Goal: Navigation & Orientation: Find specific page/section

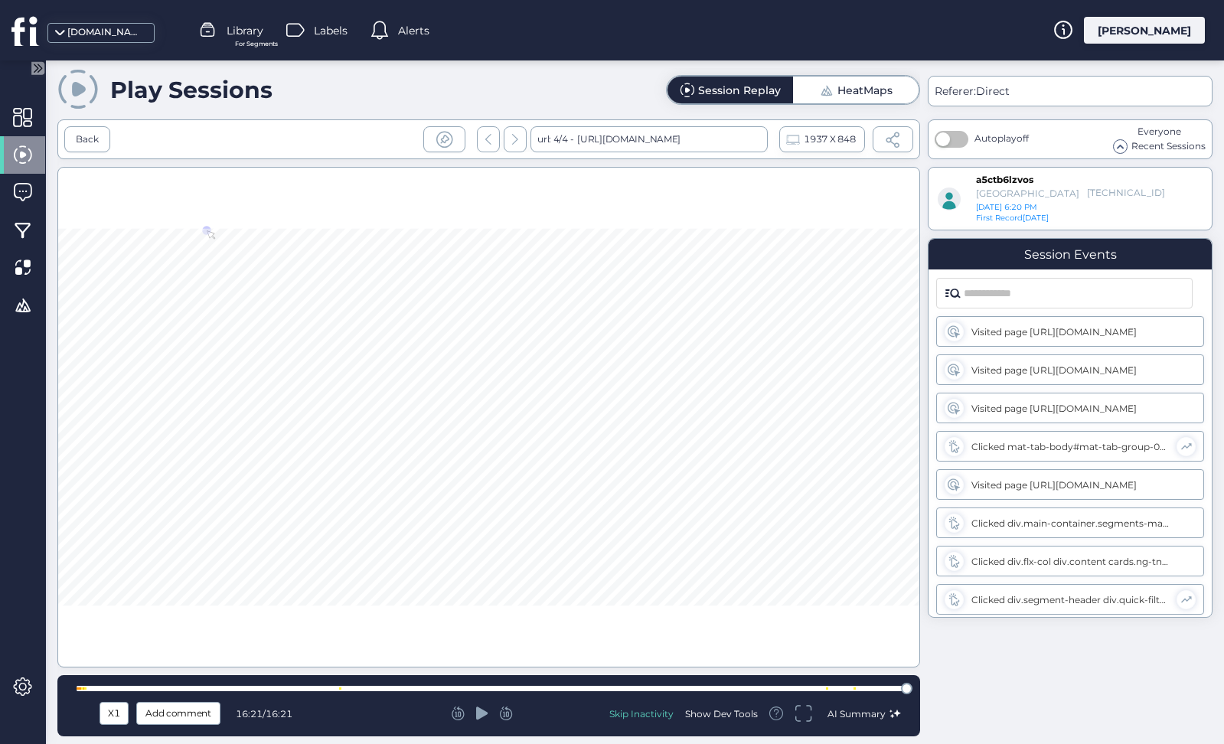
scroll to position [37, 0]
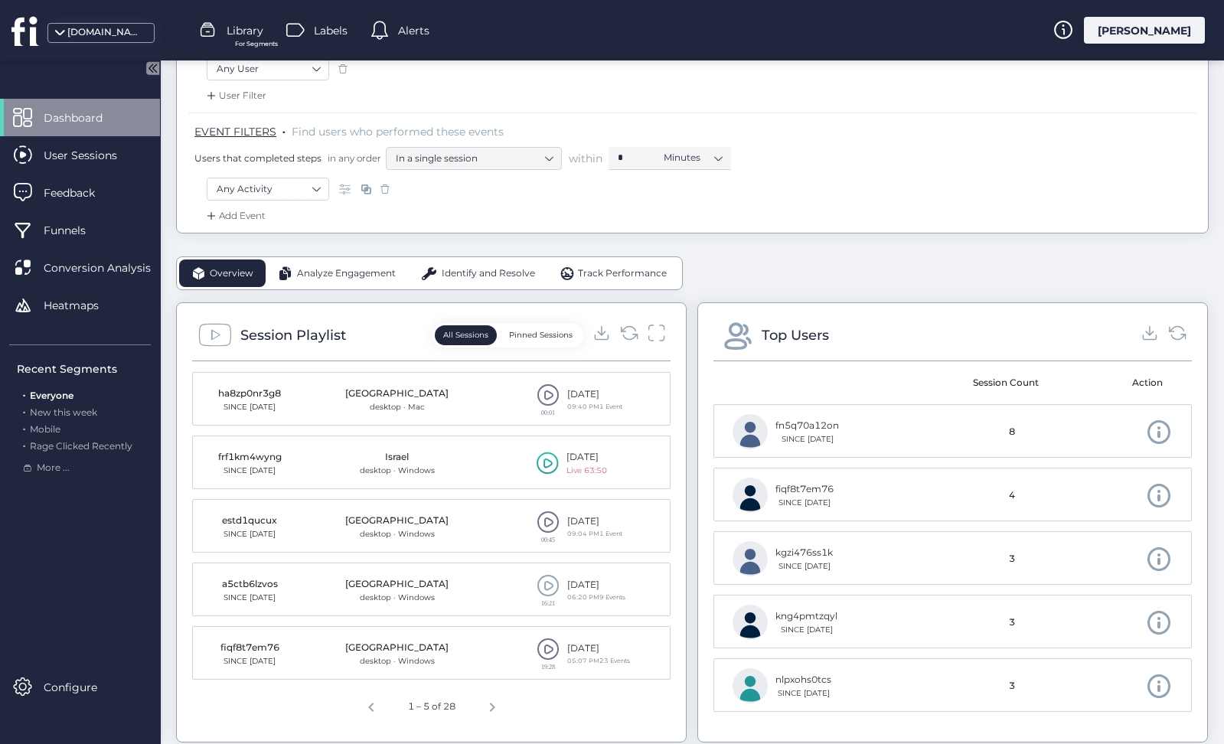
scroll to position [222, 0]
click at [626, 328] on icon at bounding box center [629, 331] width 21 height 21
click at [631, 329] on icon at bounding box center [629, 331] width 21 height 21
click at [629, 332] on icon at bounding box center [629, 331] width 21 height 21
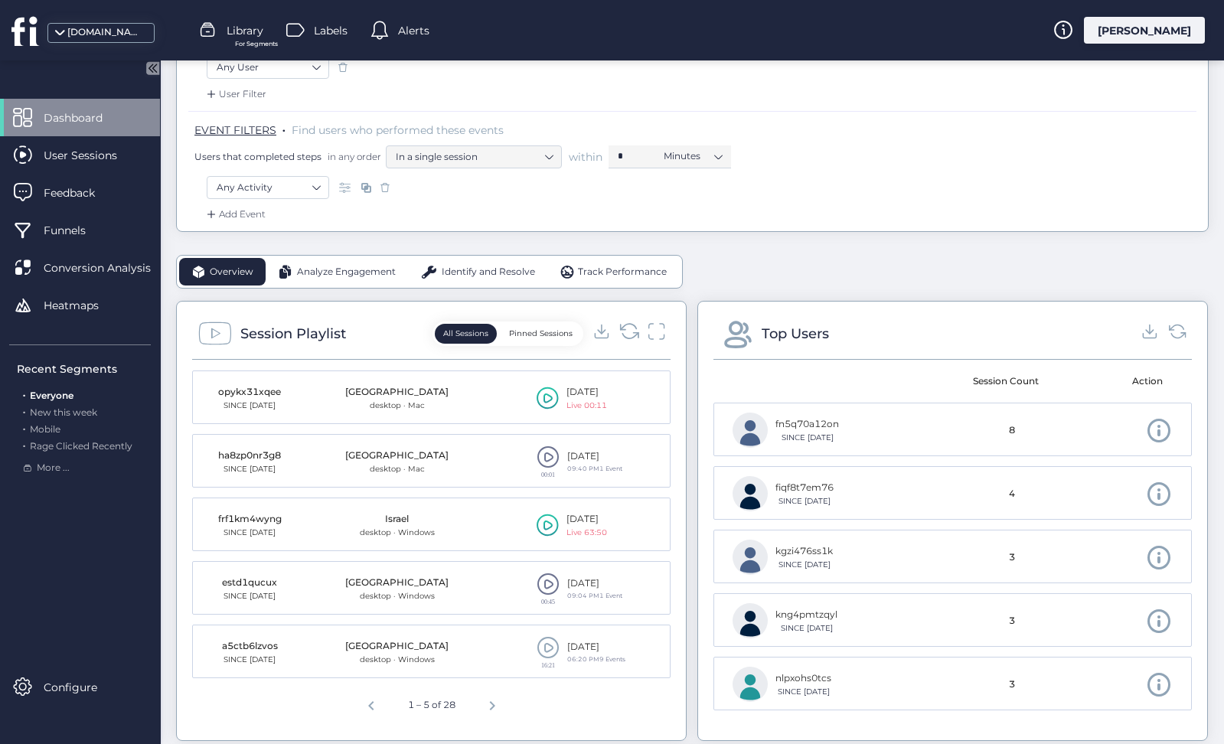
click at [629, 332] on icon at bounding box center [629, 331] width 21 height 21
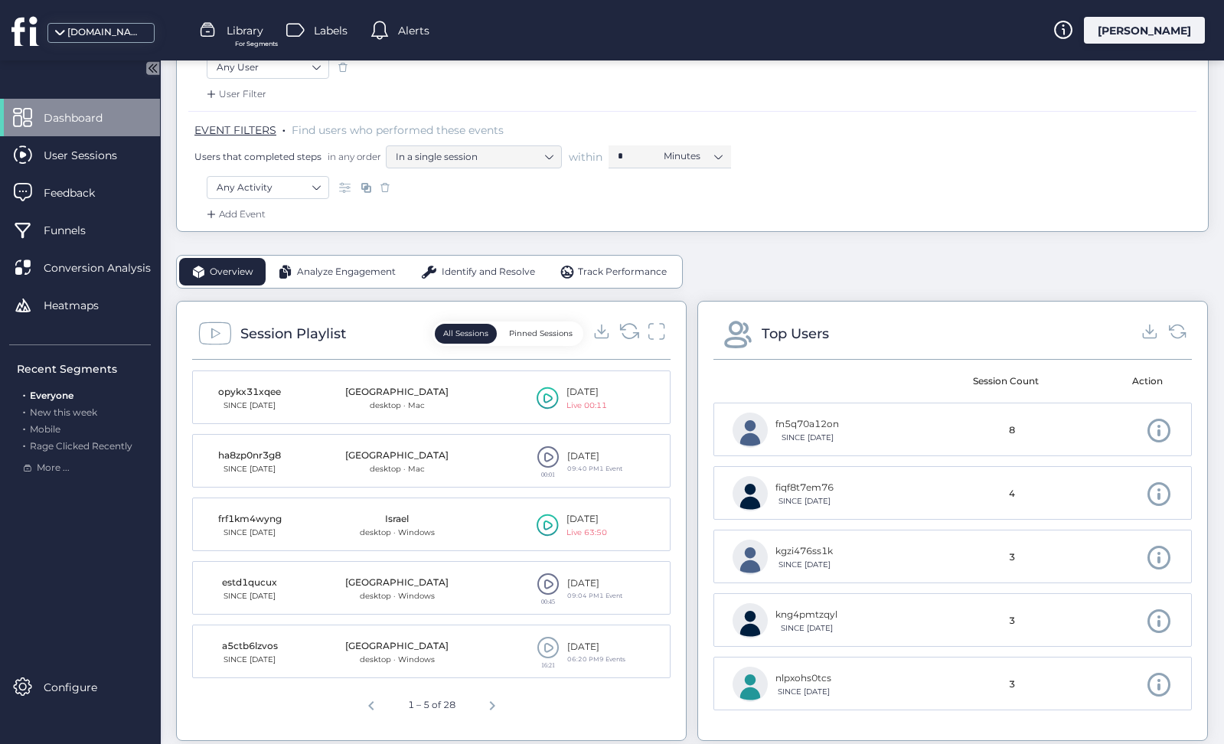
click at [628, 333] on icon at bounding box center [629, 331] width 21 height 21
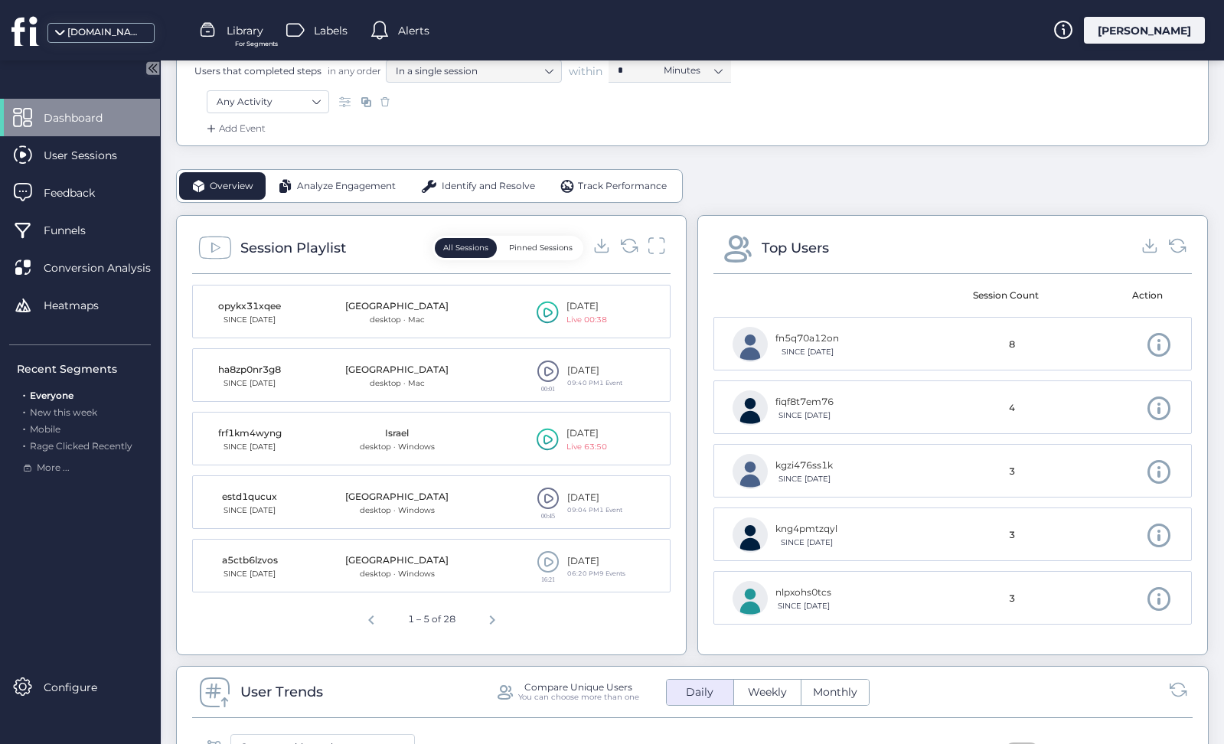
scroll to position [309, 0]
click at [662, 240] on icon at bounding box center [657, 244] width 20 height 21
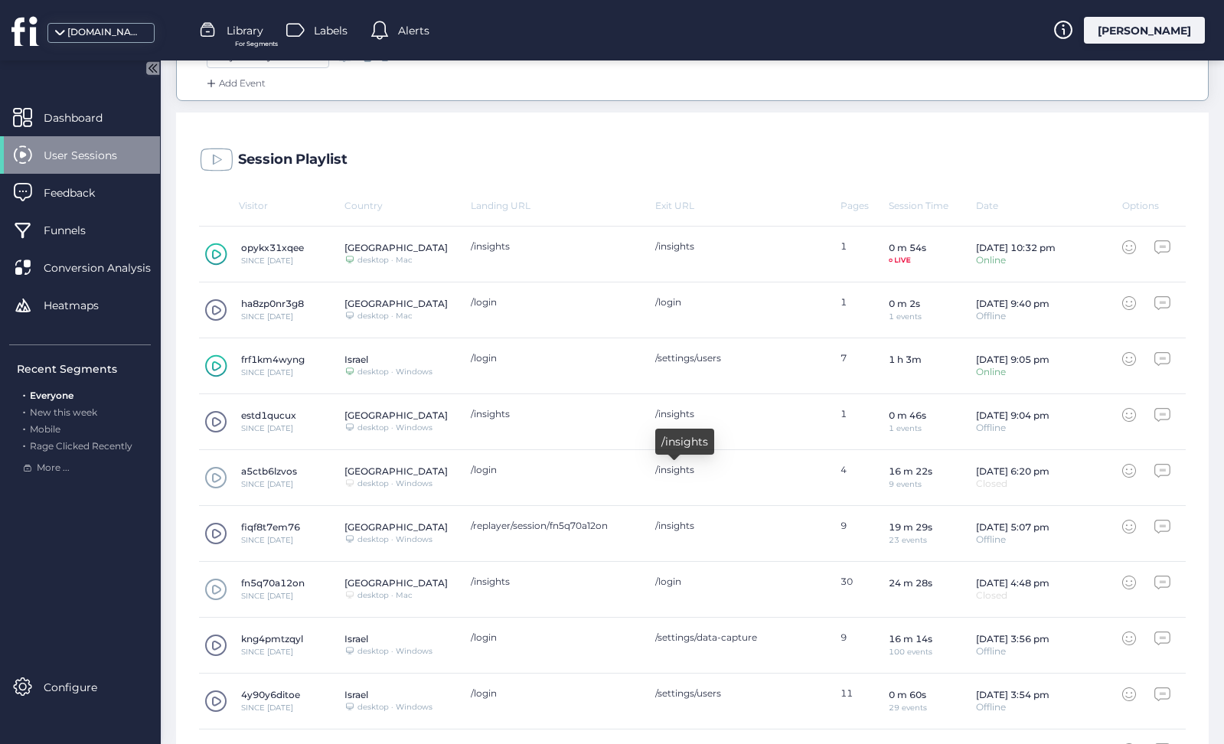
scroll to position [351, 0]
click at [218, 482] on span at bounding box center [215, 480] width 23 height 23
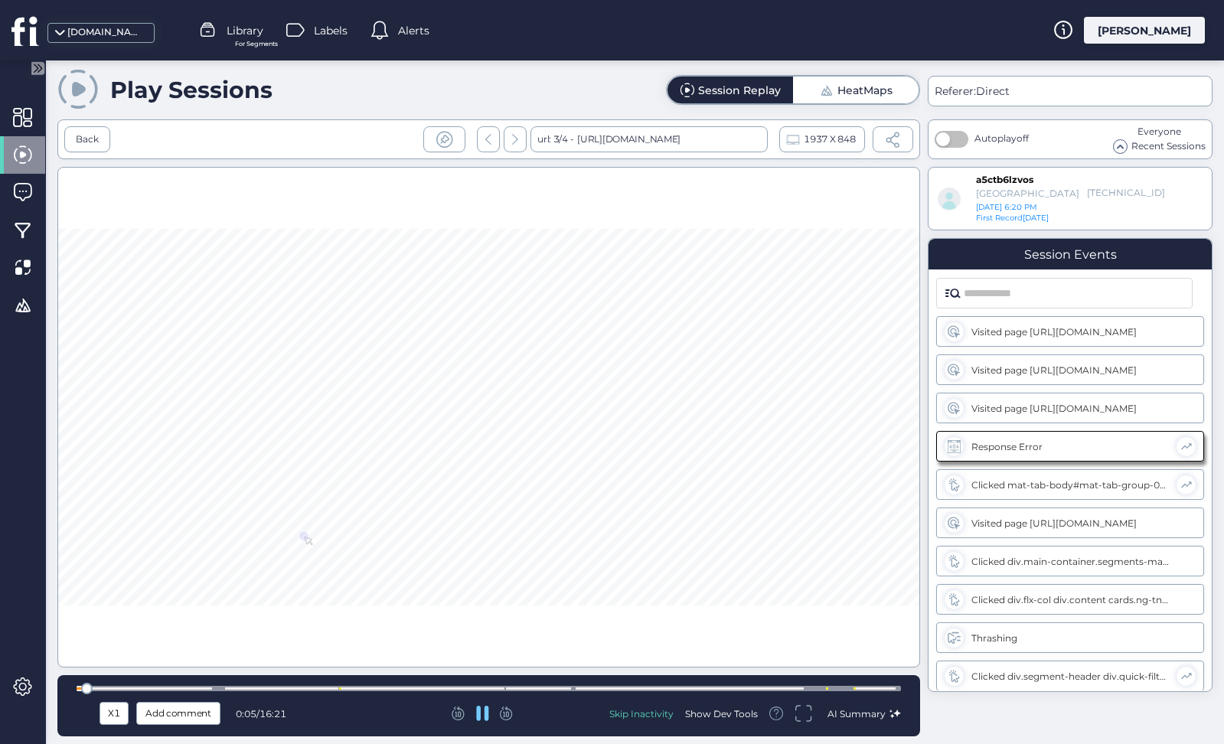
click at [574, 688] on div at bounding box center [489, 688] width 825 height 5
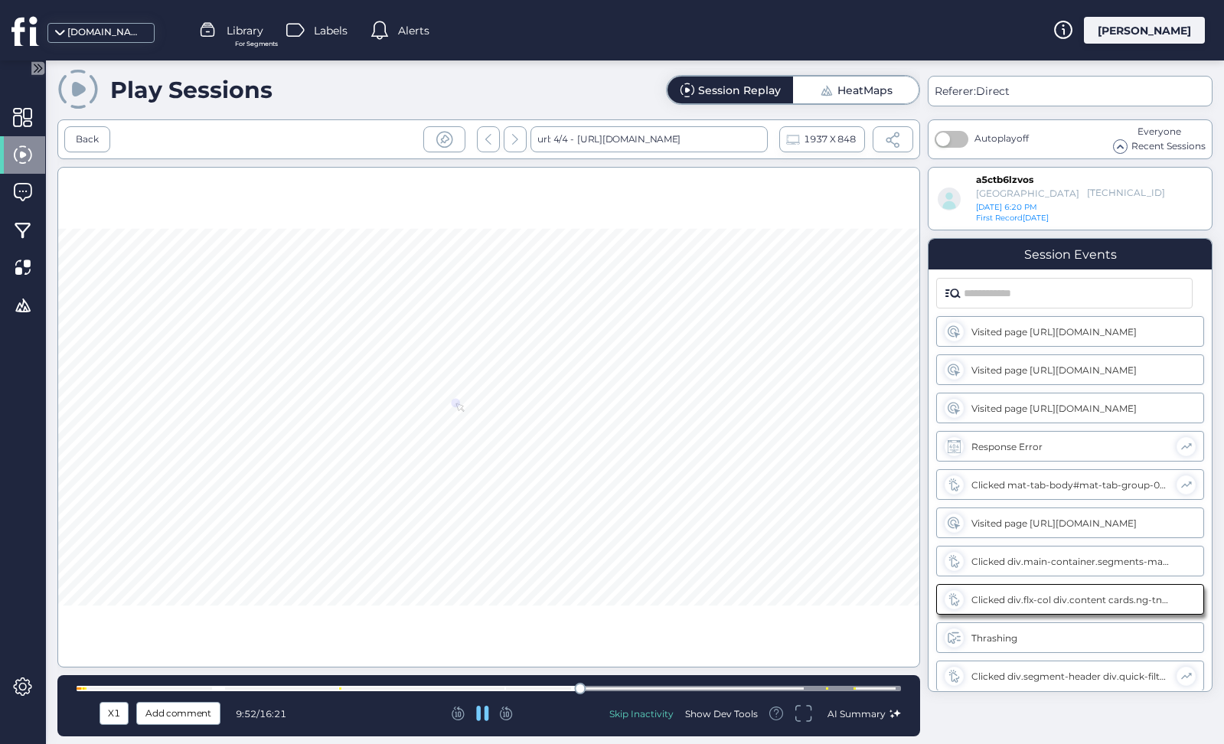
scroll to position [39, 0]
click at [831, 686] on div at bounding box center [489, 688] width 825 height 5
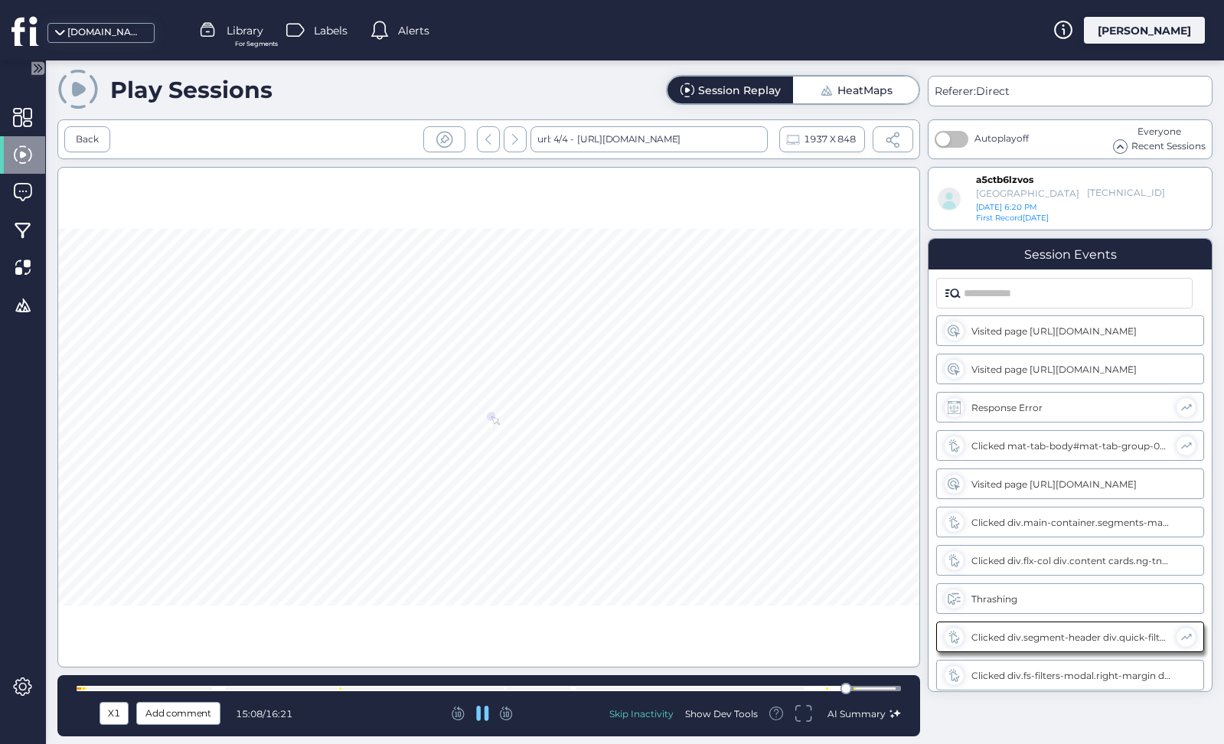
click at [897, 692] on div at bounding box center [489, 688] width 825 height 11
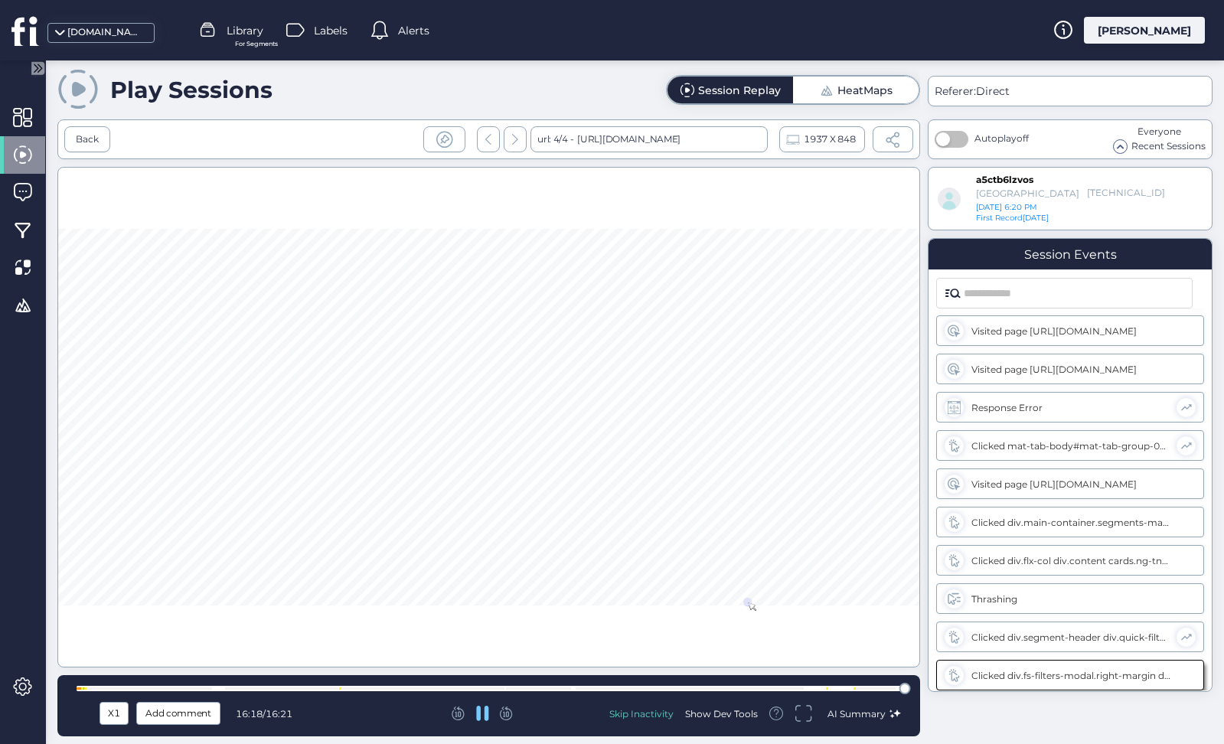
click at [852, 714] on span "AI Summary" at bounding box center [857, 713] width 58 height 11
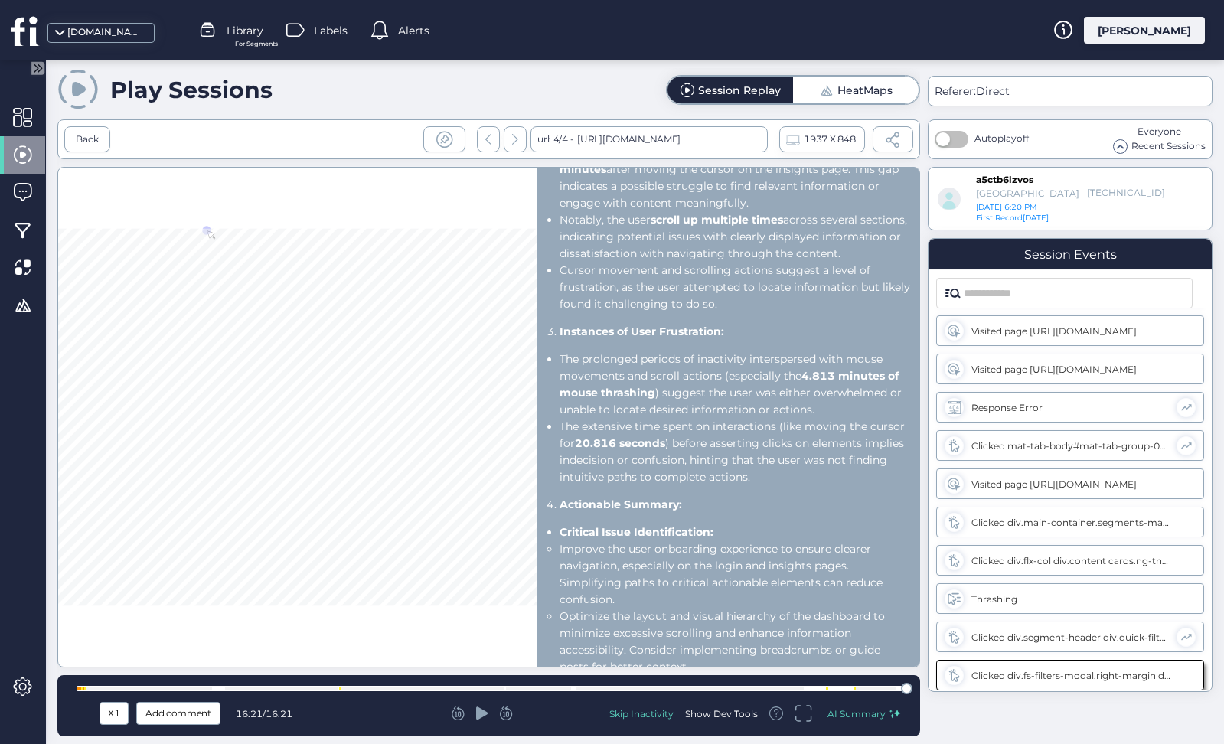
scroll to position [400, 0]
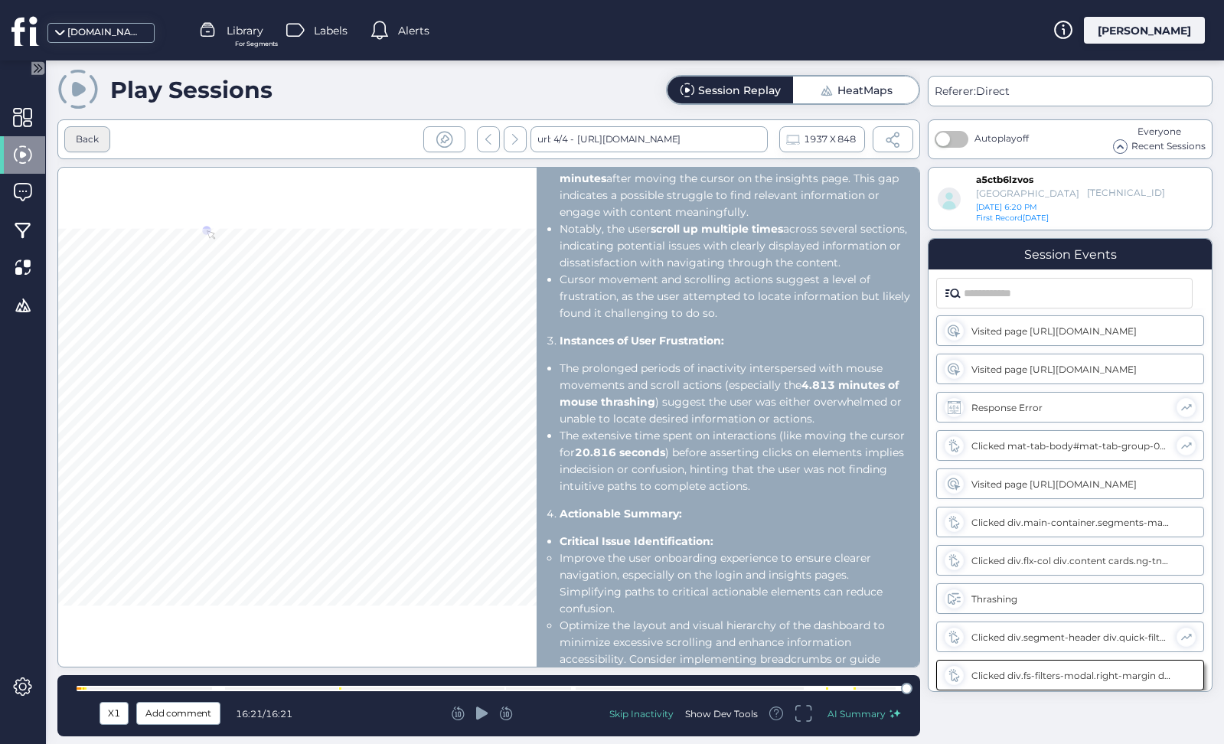
click at [100, 142] on div "Back" at bounding box center [87, 139] width 46 height 26
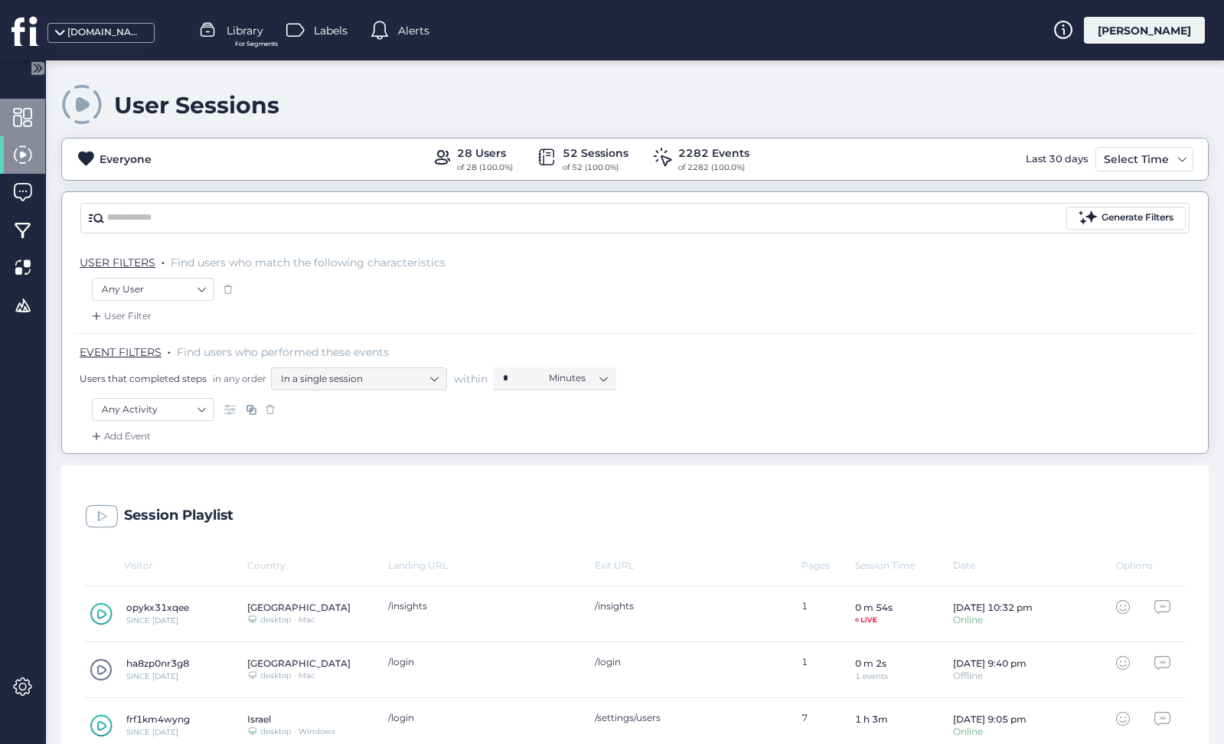
click at [32, 118] on div at bounding box center [22, 118] width 45 height 38
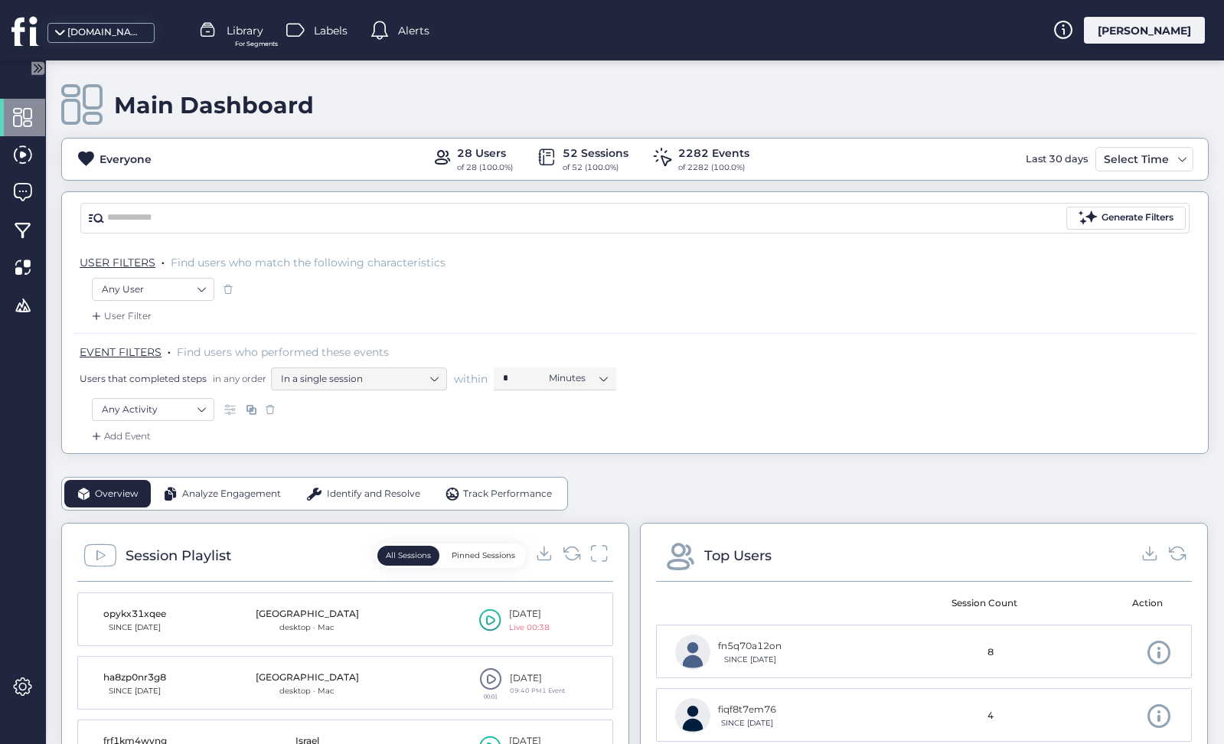
click at [38, 68] on icon at bounding box center [36, 68] width 4 height 8
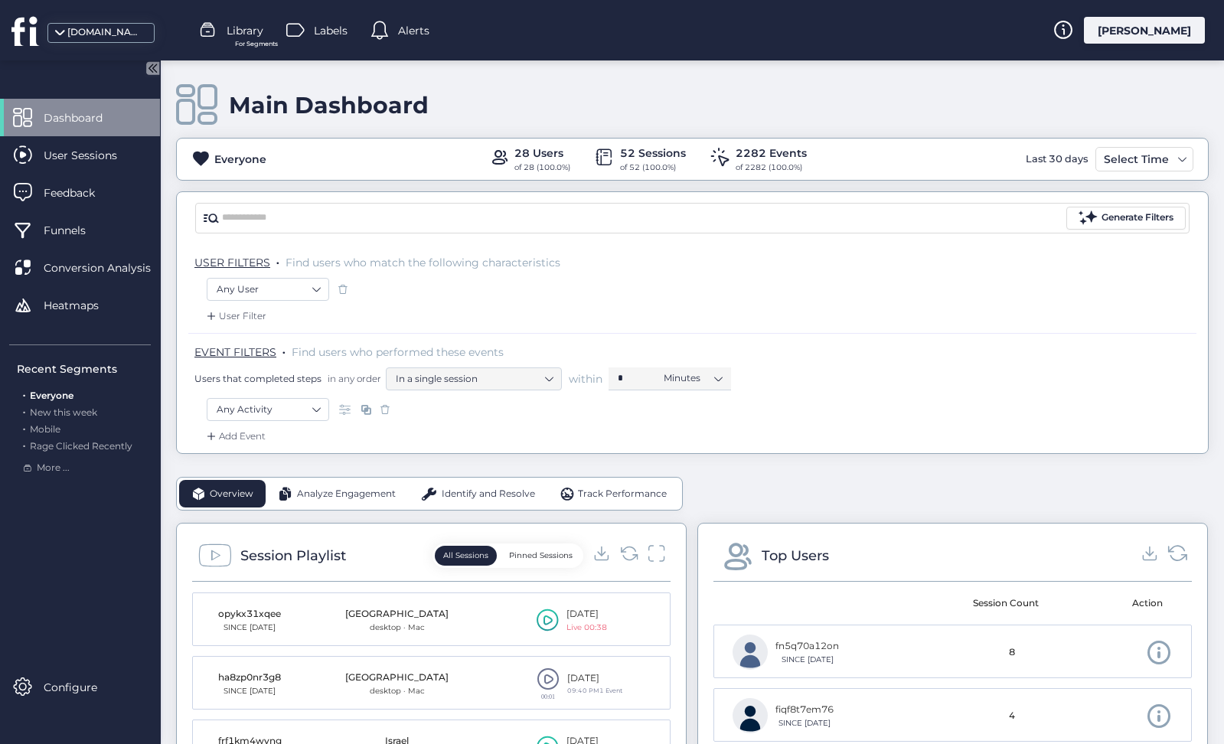
click at [1184, 557] on icon at bounding box center [1178, 553] width 18 height 15
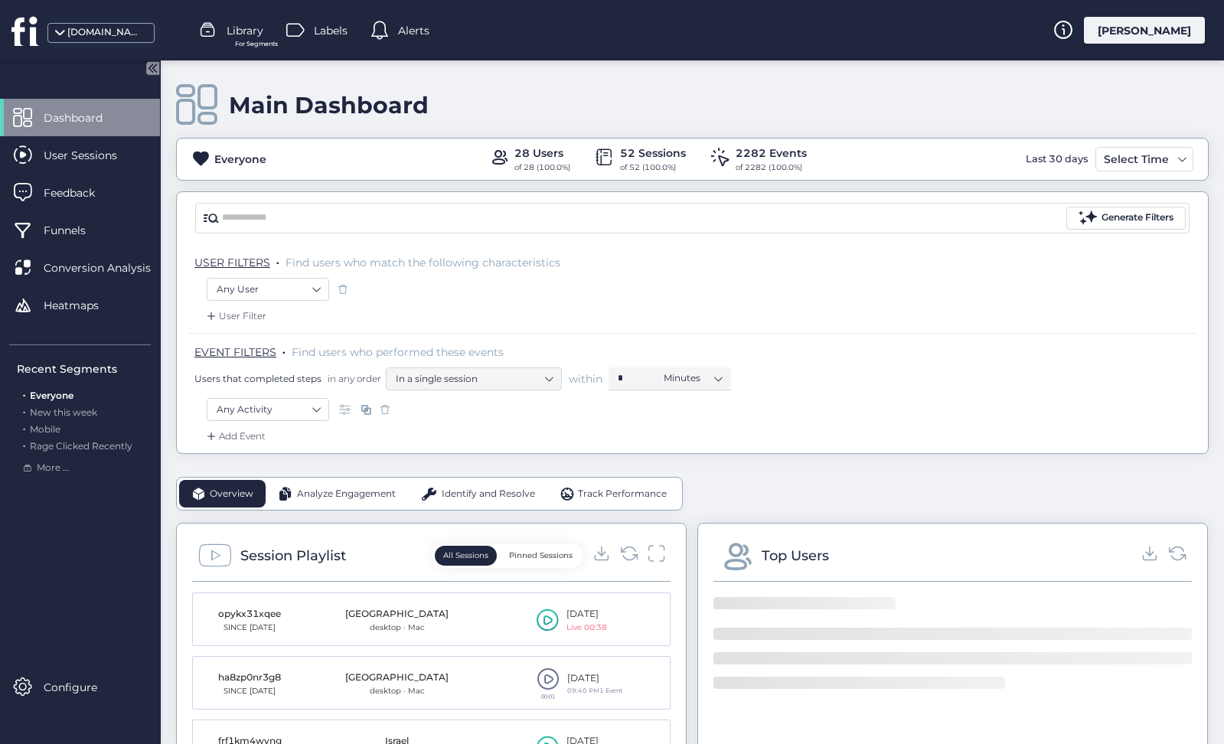
click at [640, 546] on div at bounding box center [629, 555] width 73 height 23
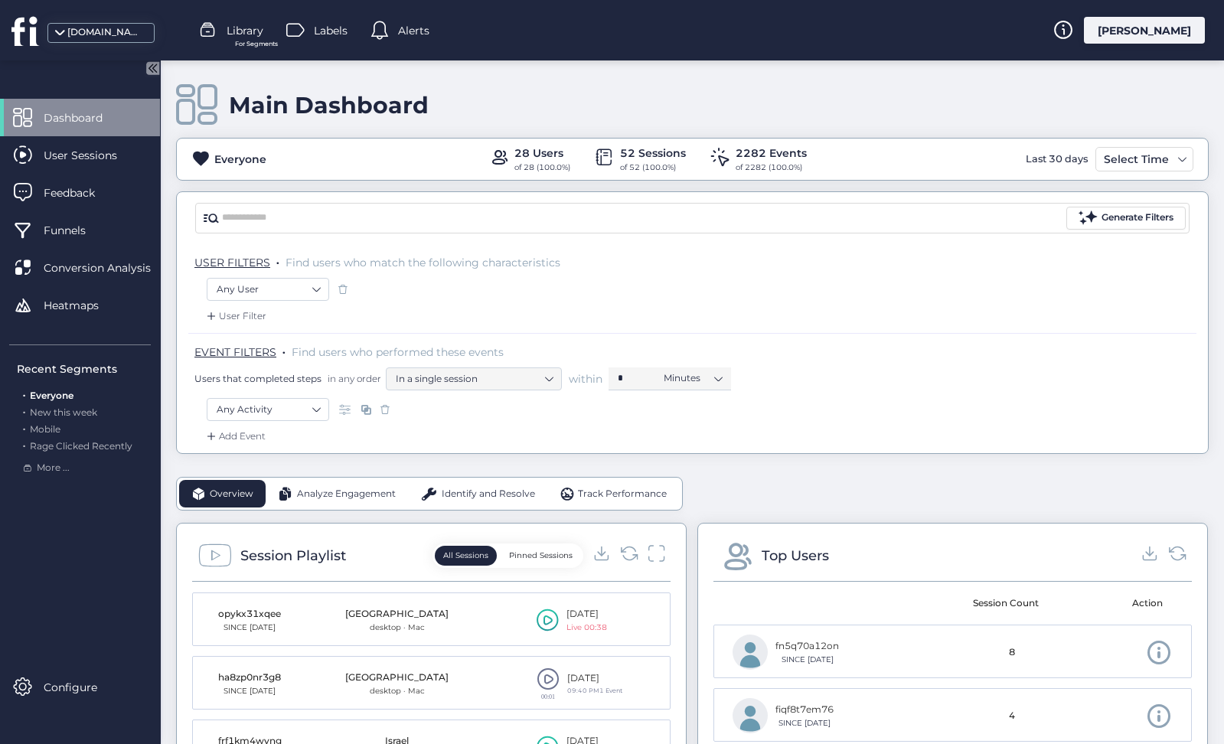
click at [639, 546] on div at bounding box center [629, 555] width 73 height 23
click at [635, 549] on icon at bounding box center [629, 553] width 21 height 21
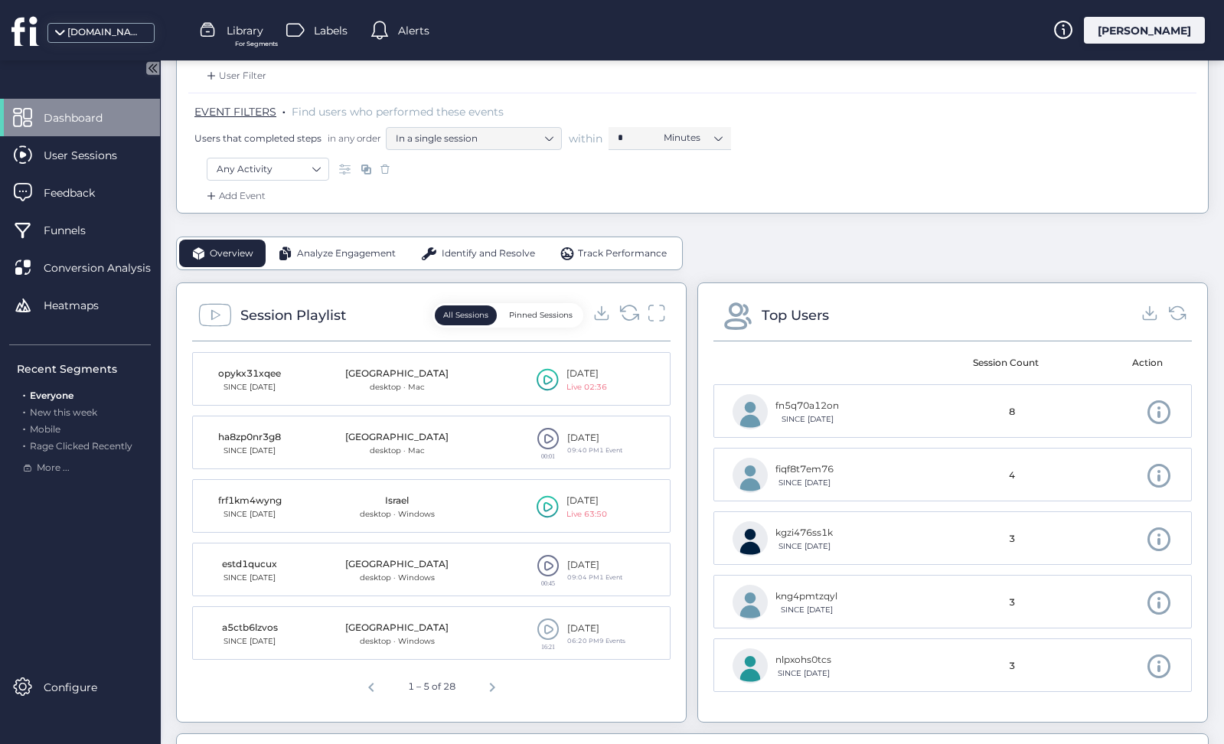
scroll to position [247, 0]
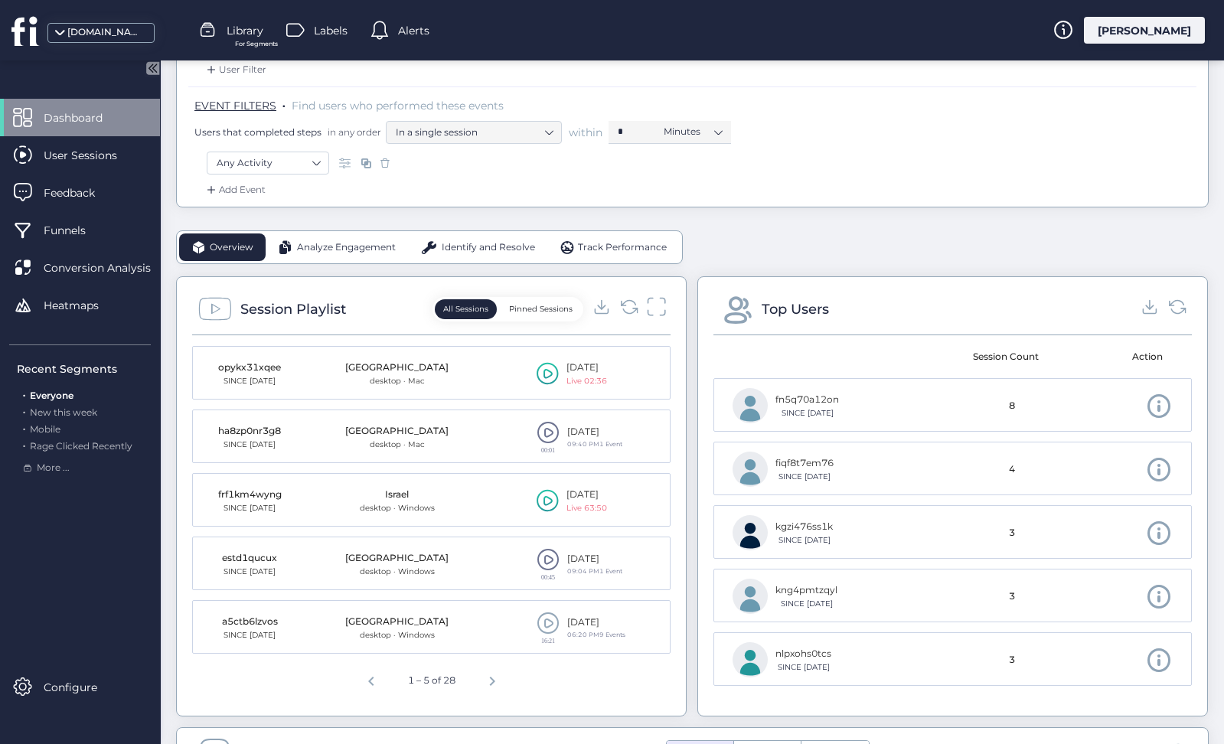
click at [654, 307] on icon at bounding box center [657, 306] width 20 height 21
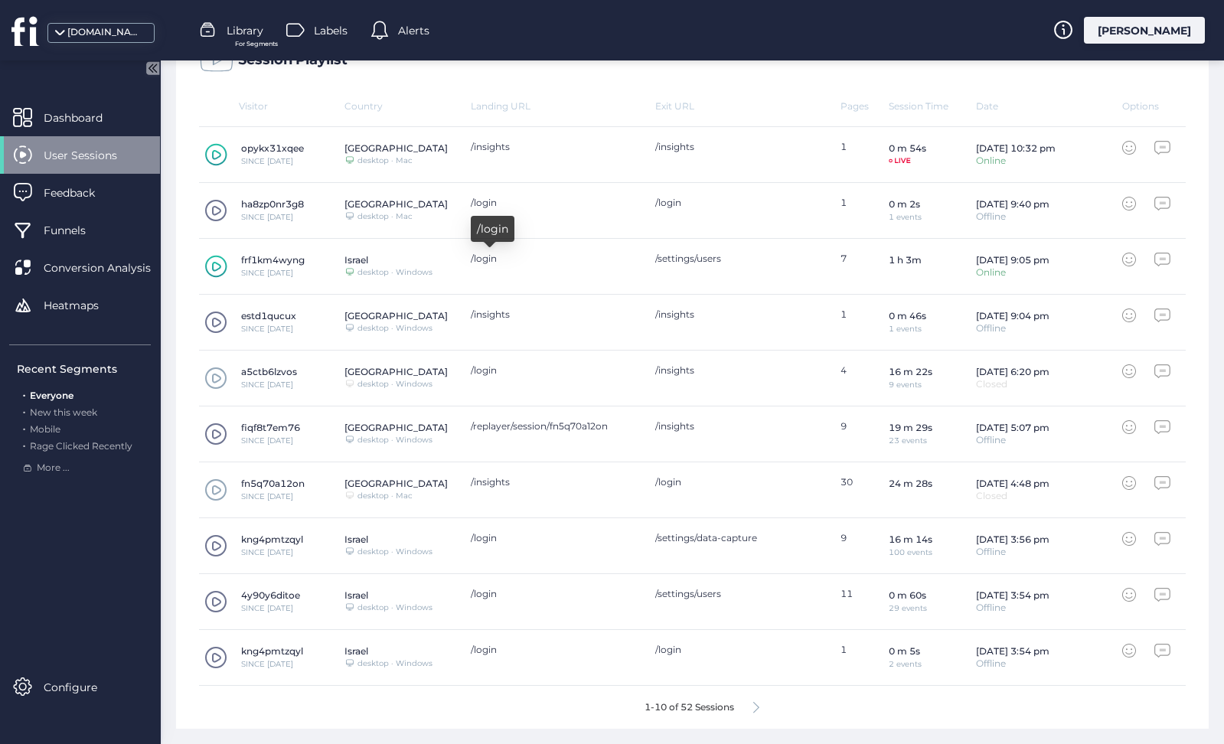
scroll to position [452, 0]
click at [217, 549] on span at bounding box center [215, 546] width 23 height 23
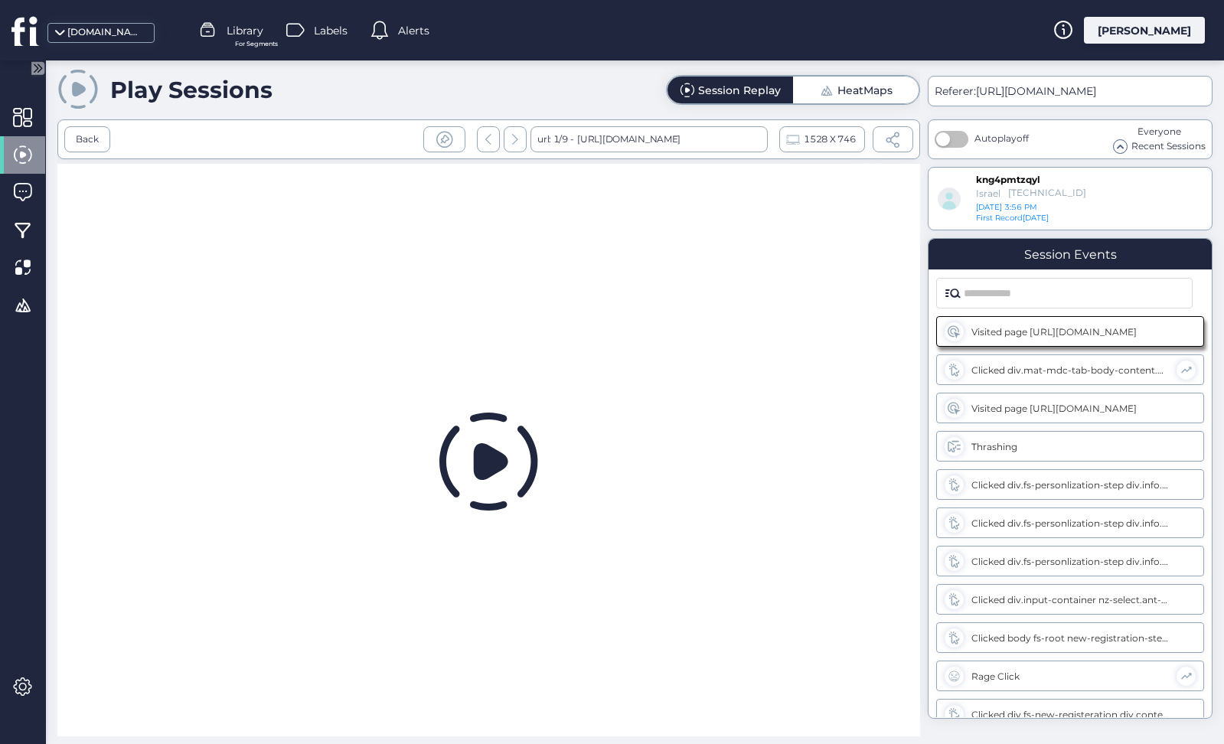
click at [428, 322] on div at bounding box center [488, 463] width 863 height 599
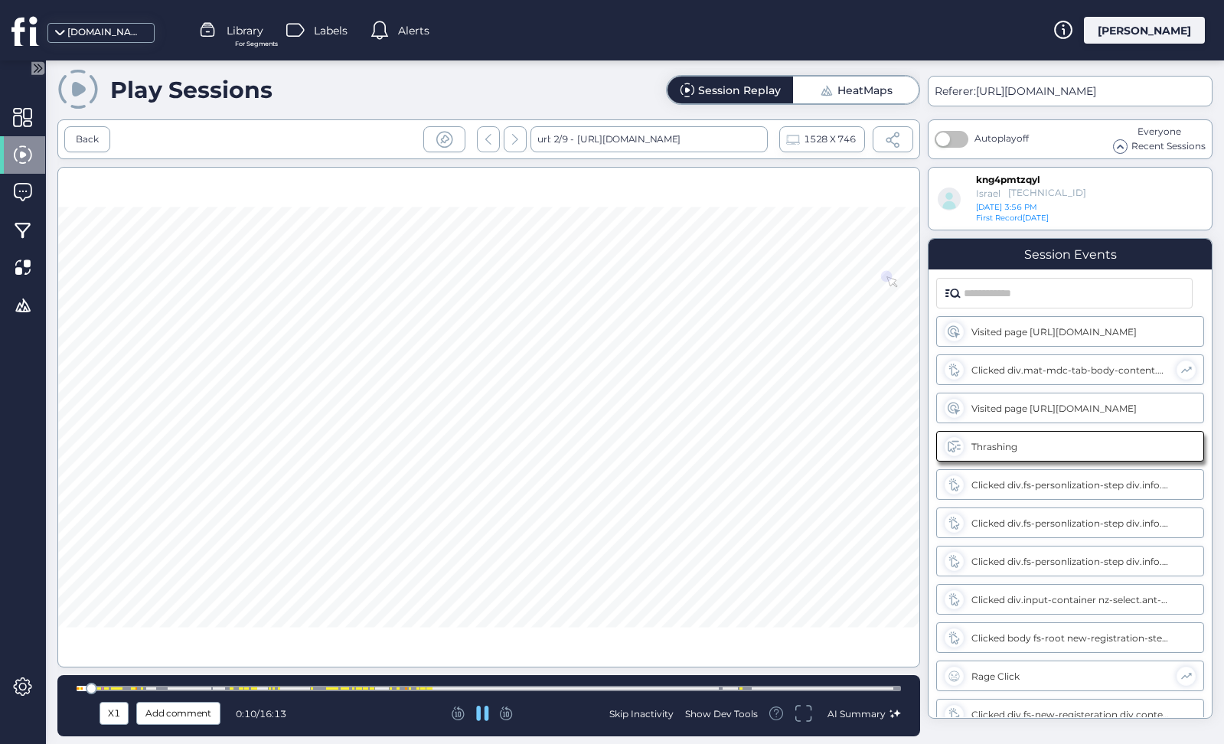
click at [320, 688] on div at bounding box center [489, 688] width 825 height 5
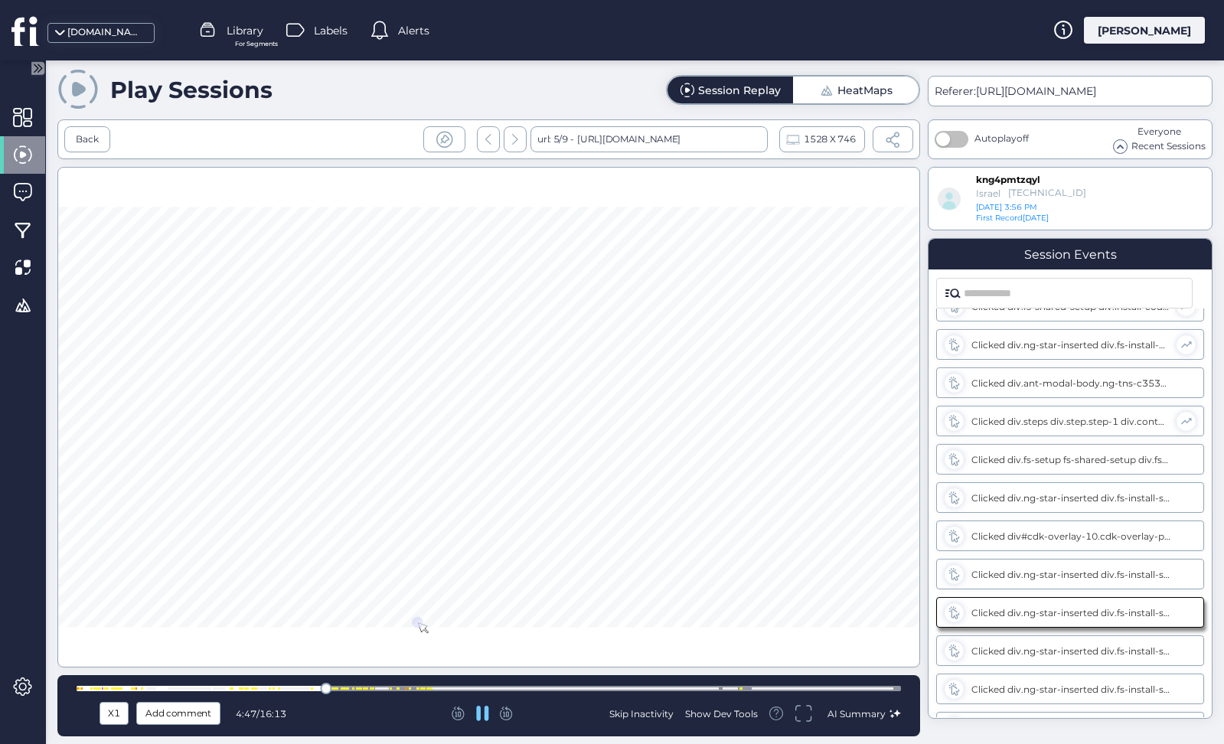
scroll to position [1579, 0]
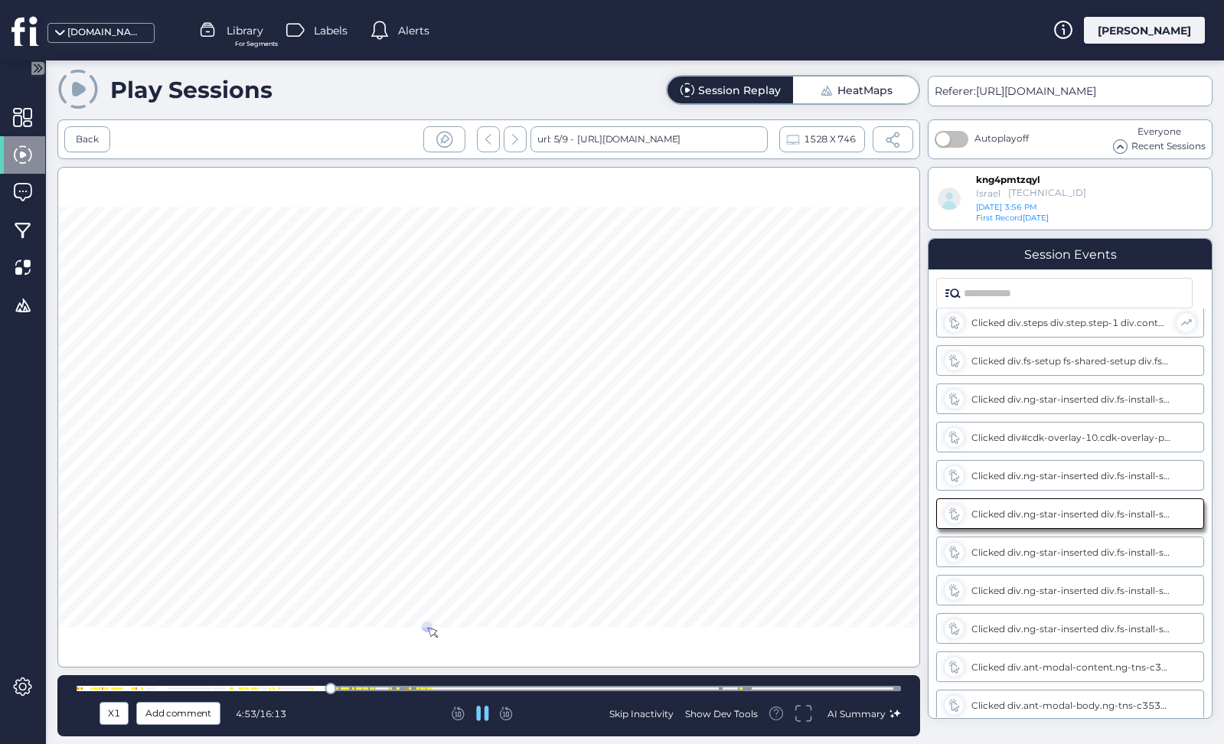
click at [352, 688] on div at bounding box center [353, 689] width 2 height 2
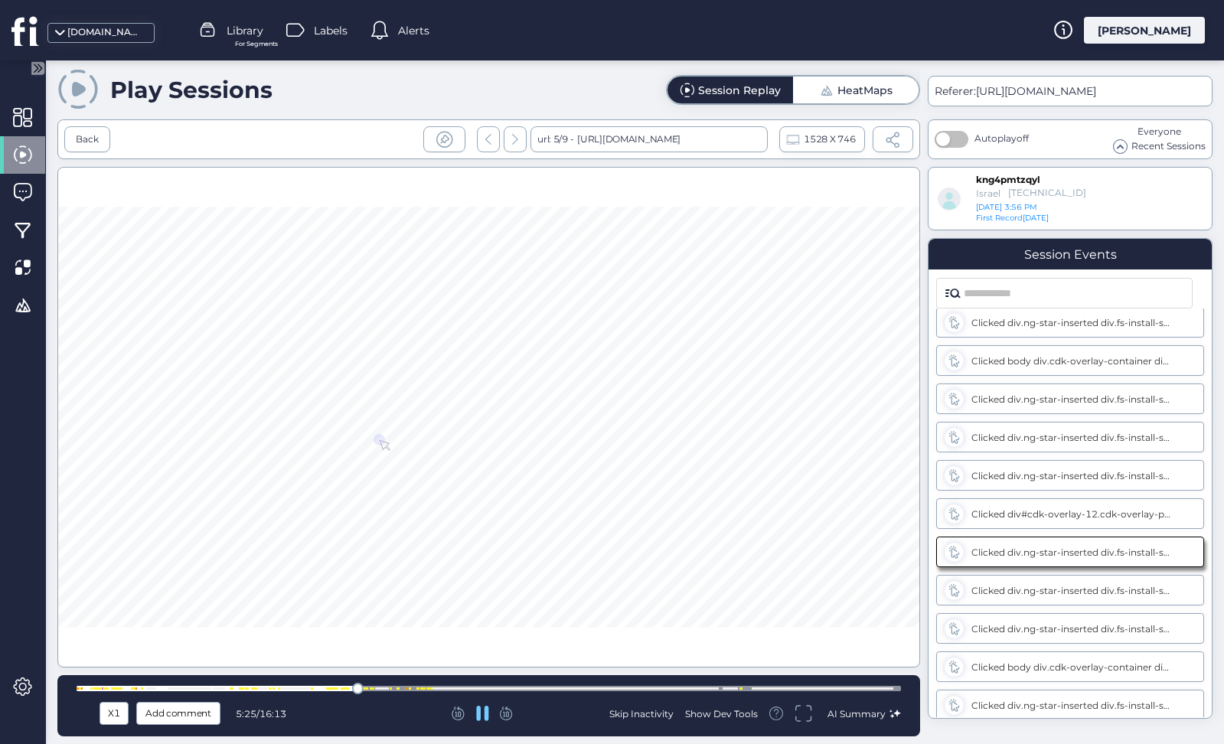
scroll to position [2497, 0]
click at [403, 687] on div at bounding box center [489, 688] width 825 height 5
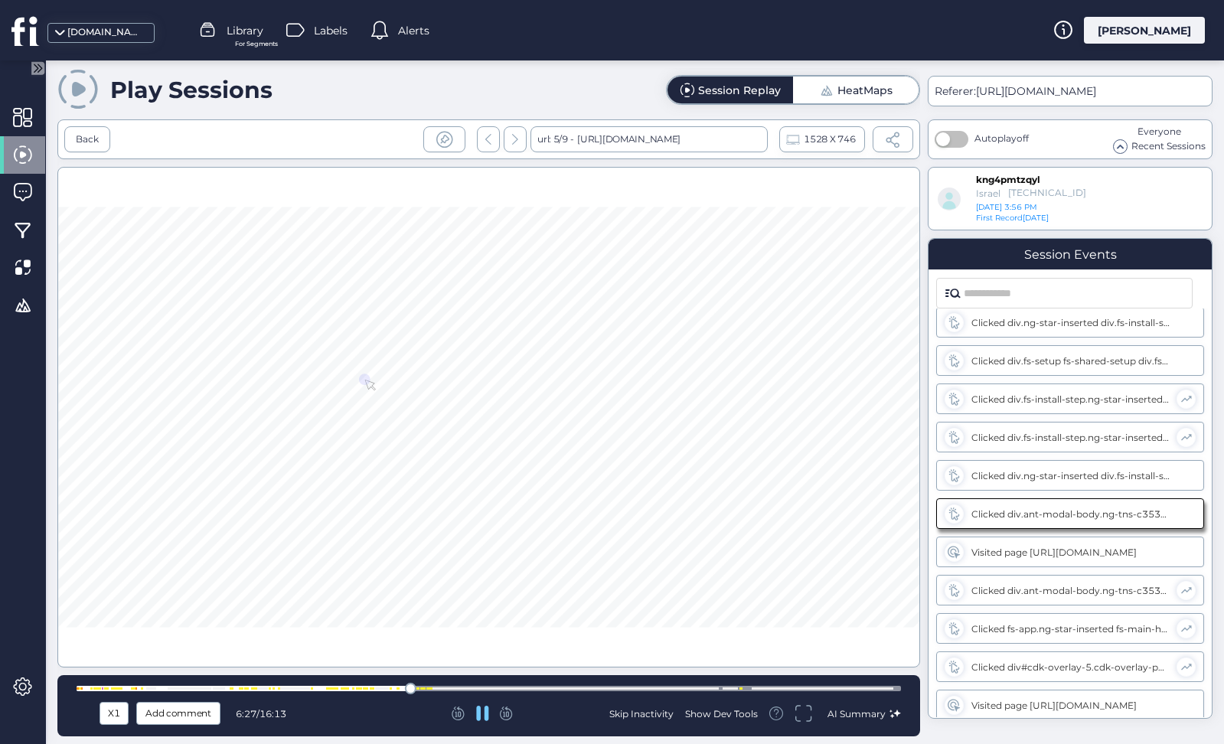
click at [750, 687] on div at bounding box center [489, 688] width 825 height 5
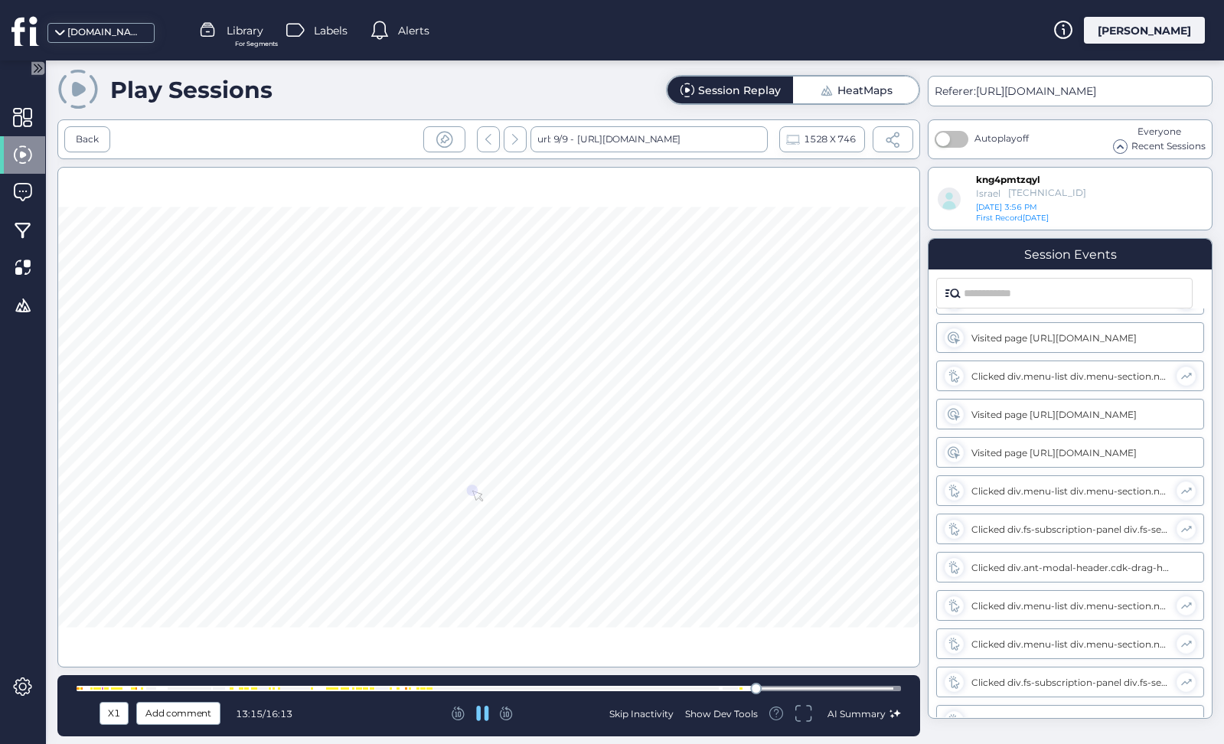
scroll to position [3572, 0]
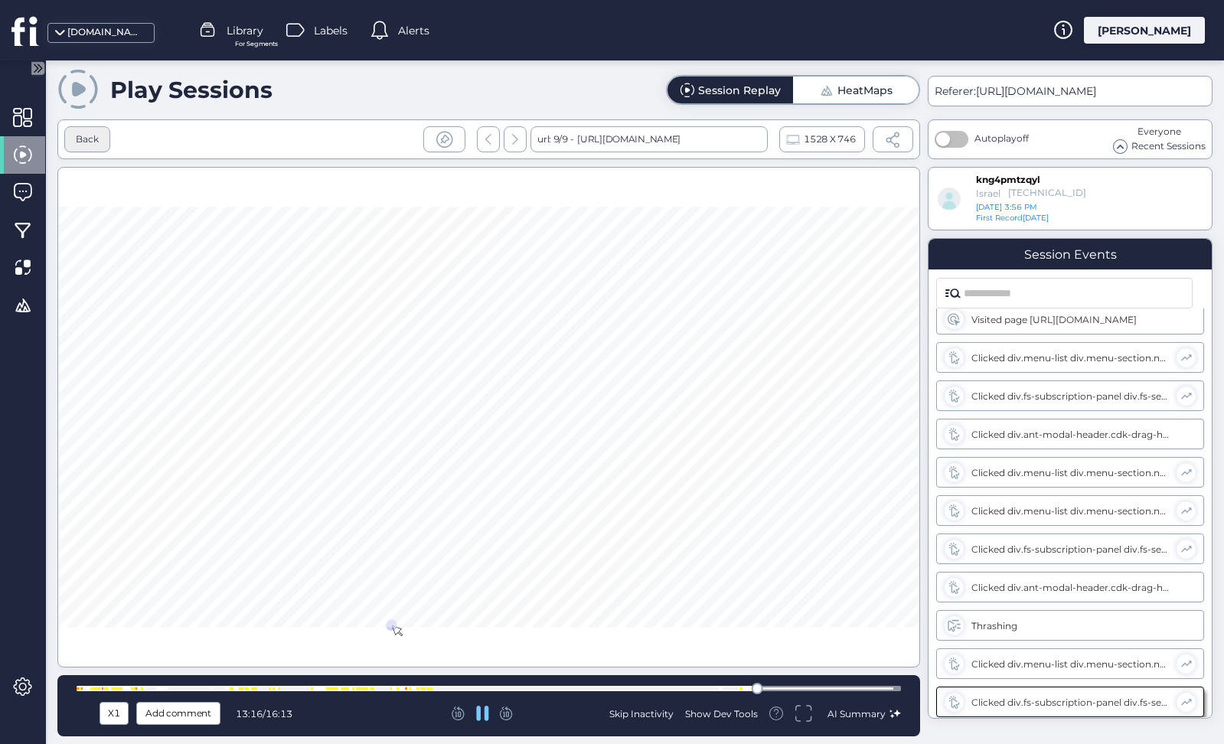
click at [92, 139] on div "Back" at bounding box center [87, 139] width 23 height 15
